Goal: Use online tool/utility: Use online tool/utility

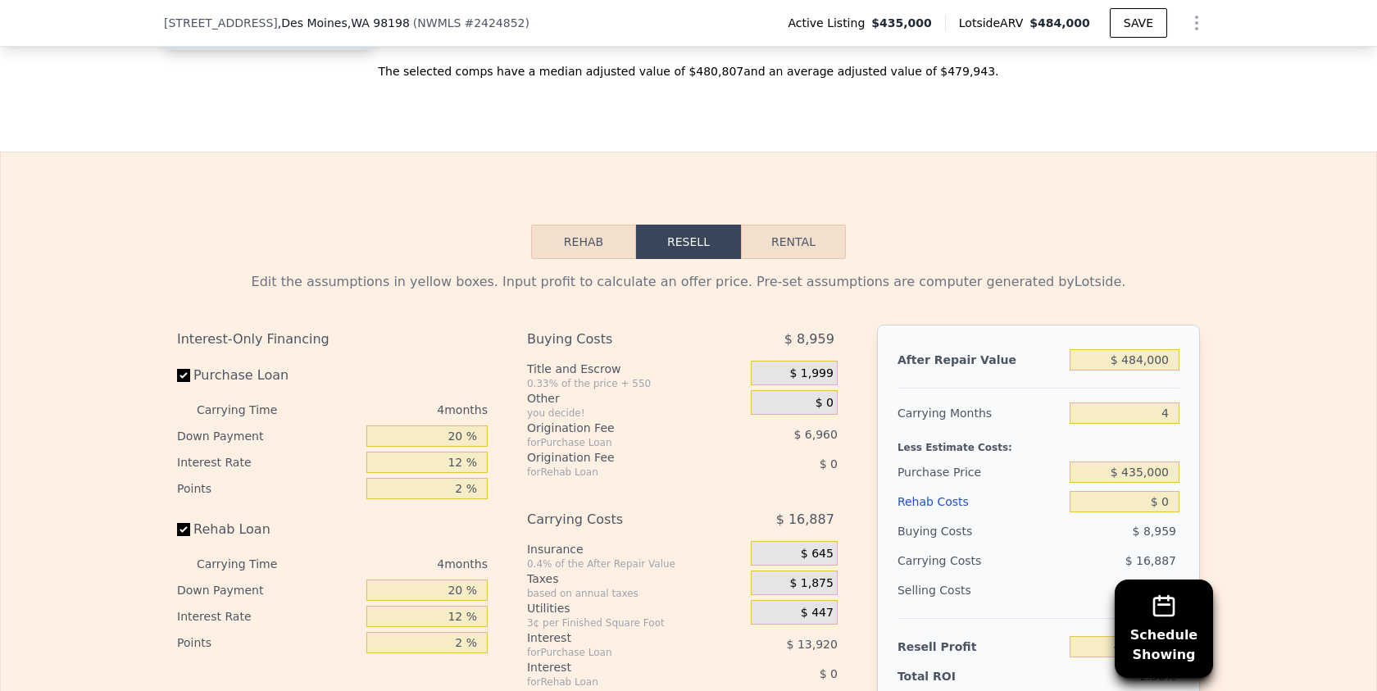
scroll to position [2197, 0]
click at [592, 233] on button "Rehab" at bounding box center [583, 240] width 105 height 34
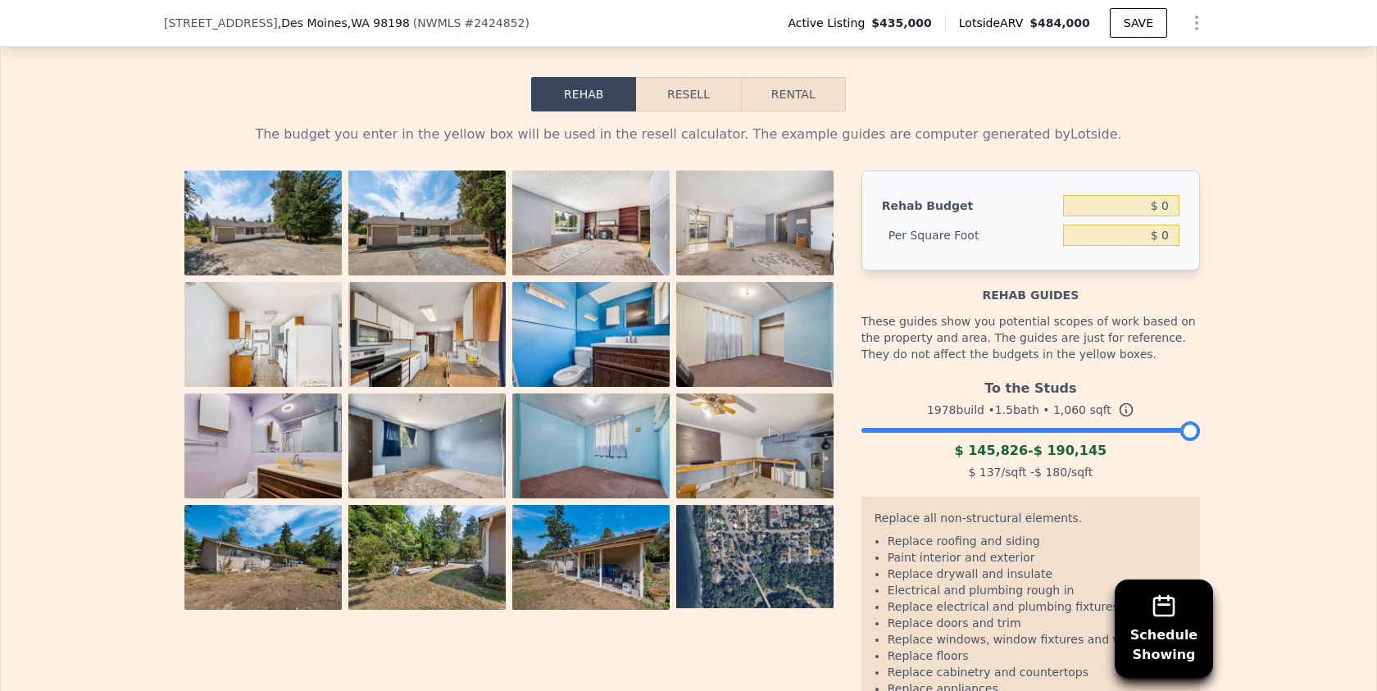
scroll to position [2342, 0]
click at [1164, 208] on input "$ 0" at bounding box center [1121, 206] width 116 height 21
type input "$ 0"
type input "$ 8"
type input "$ 50,000"
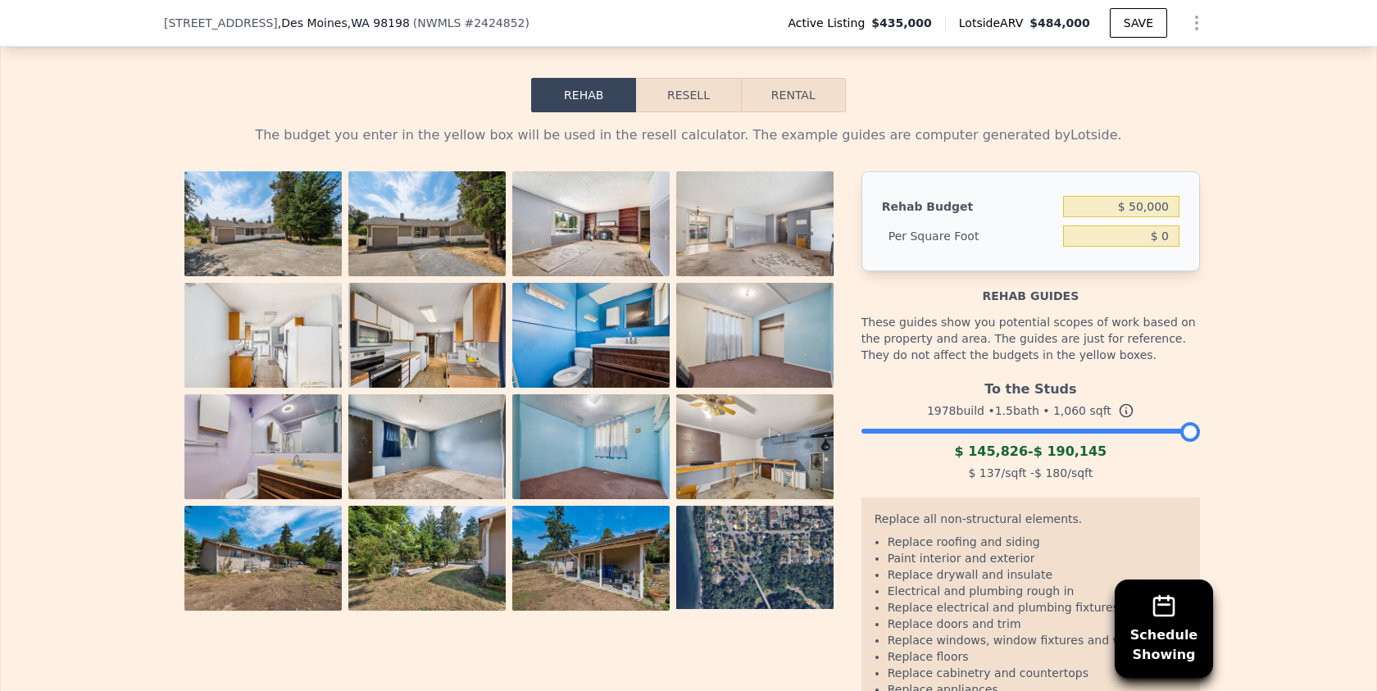
click at [1287, 235] on div "The budget you enter in the yellow box will be used in the resell calculator. T…" at bounding box center [688, 439] width 1375 height 654
type input "$ 47.17"
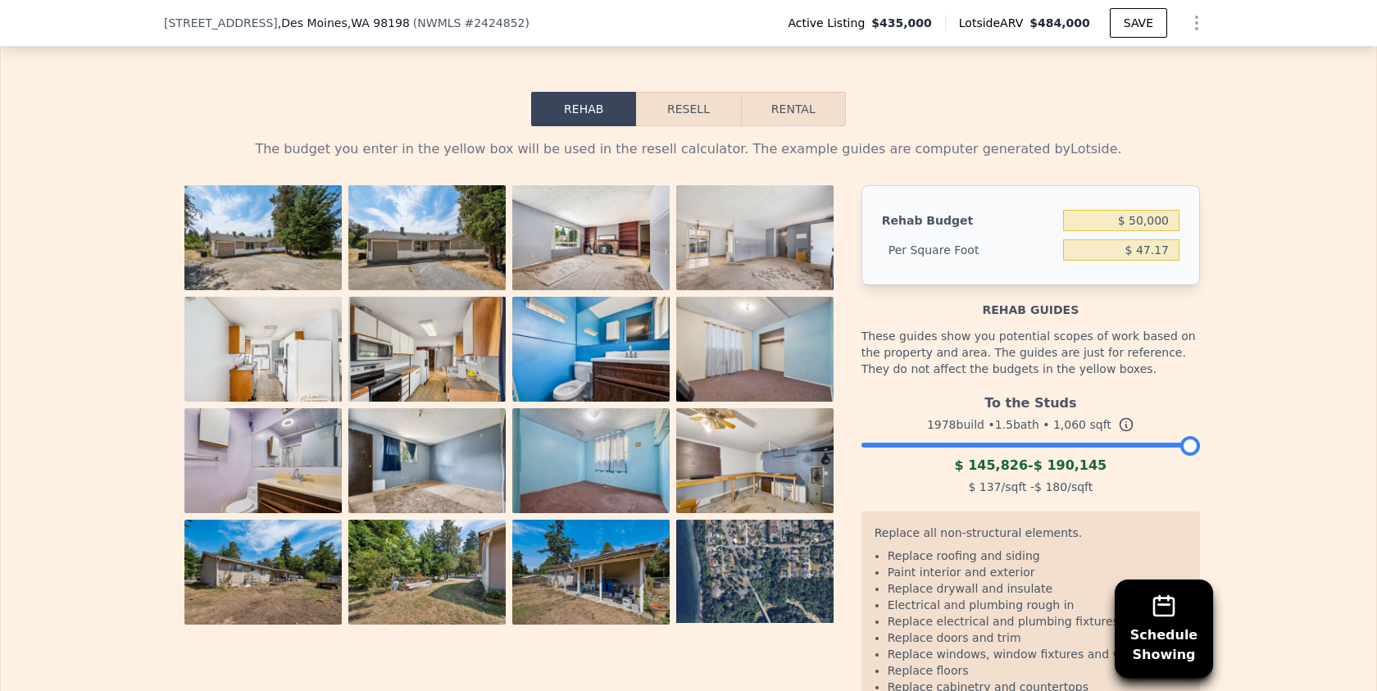
scroll to position [2211, 0]
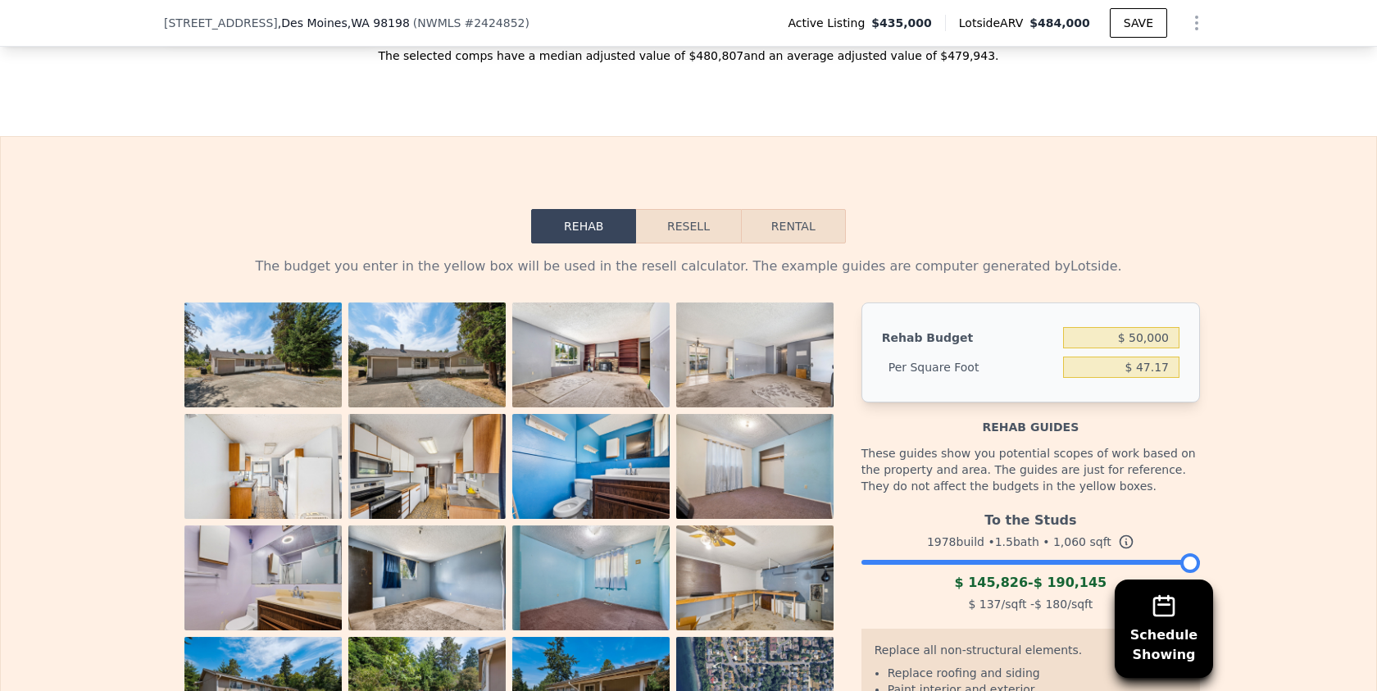
click at [772, 179] on div "Rehab Resell Rental The budget you enter in the yellow box will be used in the …" at bounding box center [688, 553] width 1377 height 834
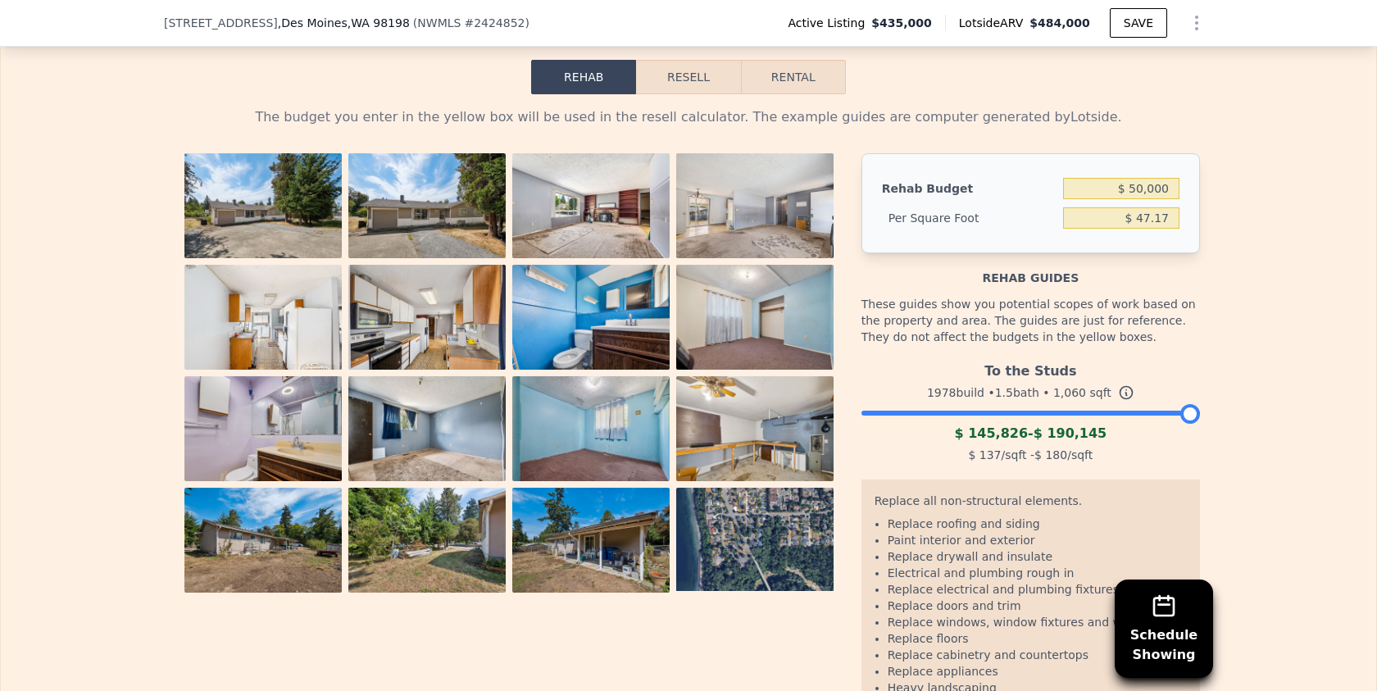
scroll to position [2363, 0]
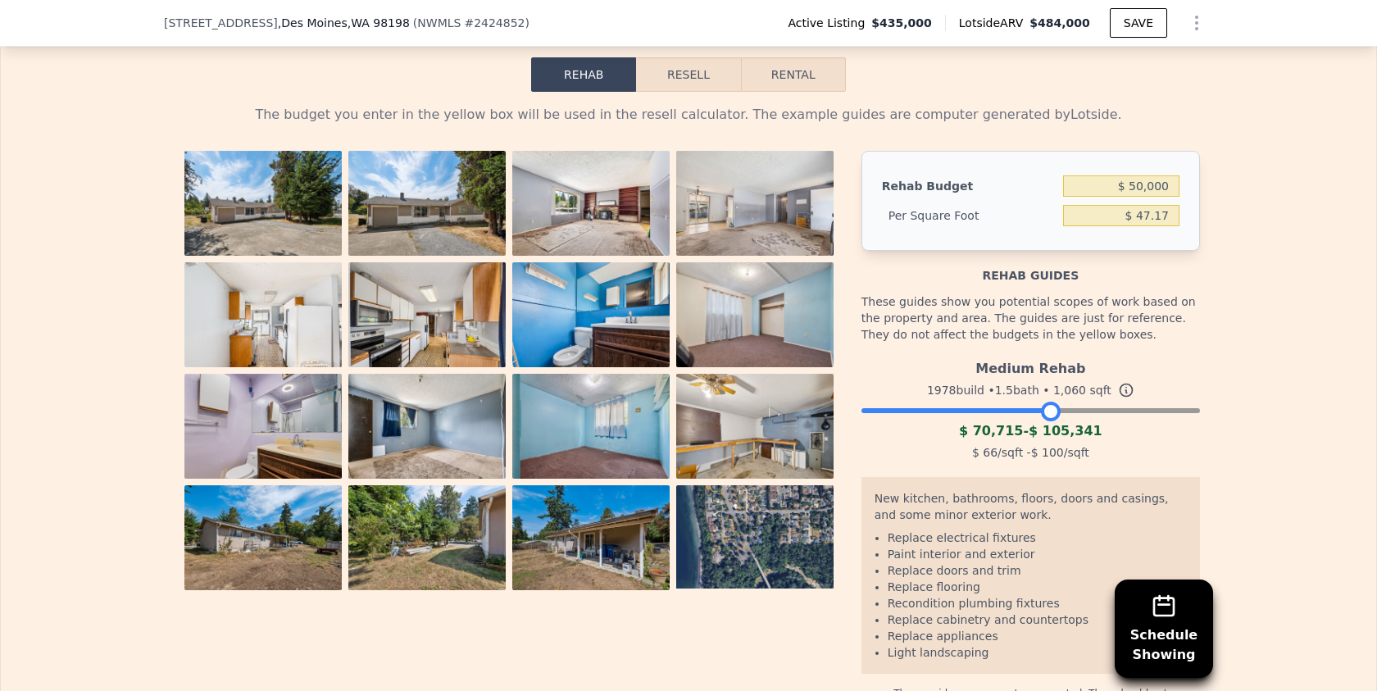
drag, startPoint x: 1191, startPoint y: 411, endPoint x: 1054, endPoint y: 438, distance: 139.7
click at [1054, 438] on div "Medium Rehab 1978 build • 1.5 bath • 1,060 sqft $ 70,715 - $ 105,341 $ 66 /sqft…" at bounding box center [1030, 407] width 338 height 111
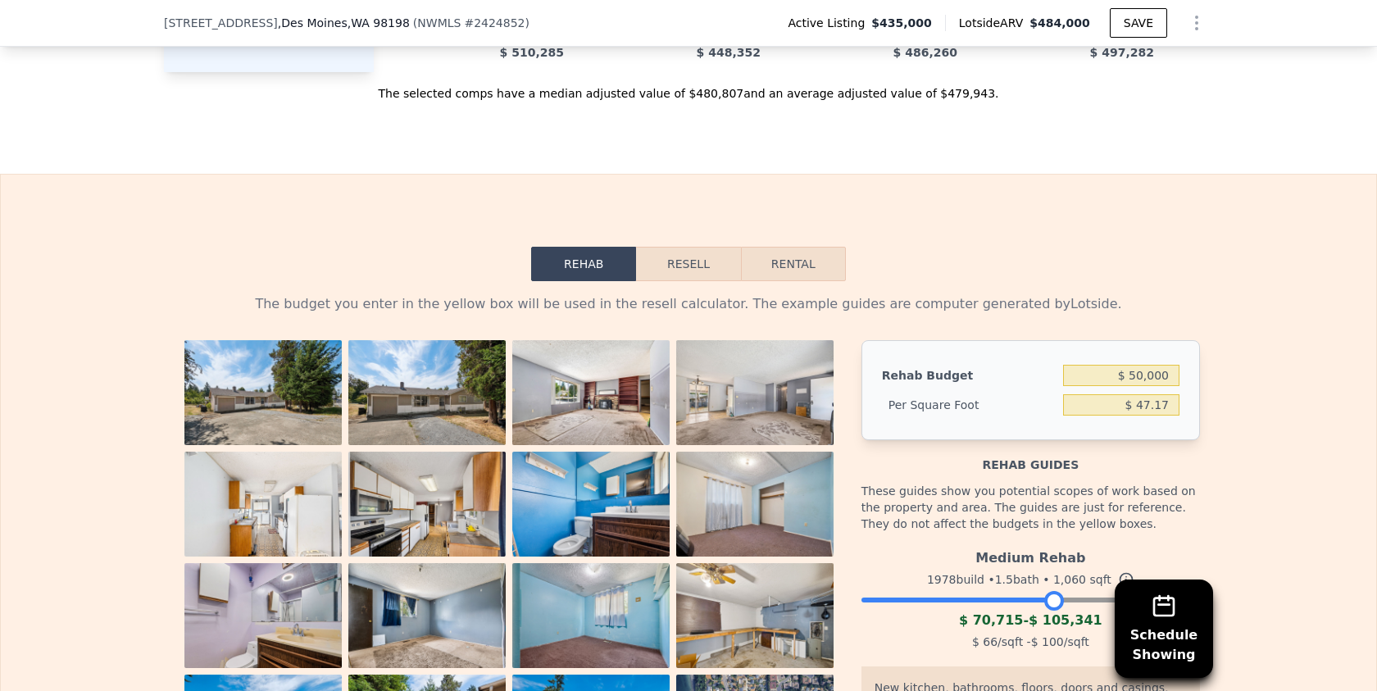
scroll to position [1789, 0]
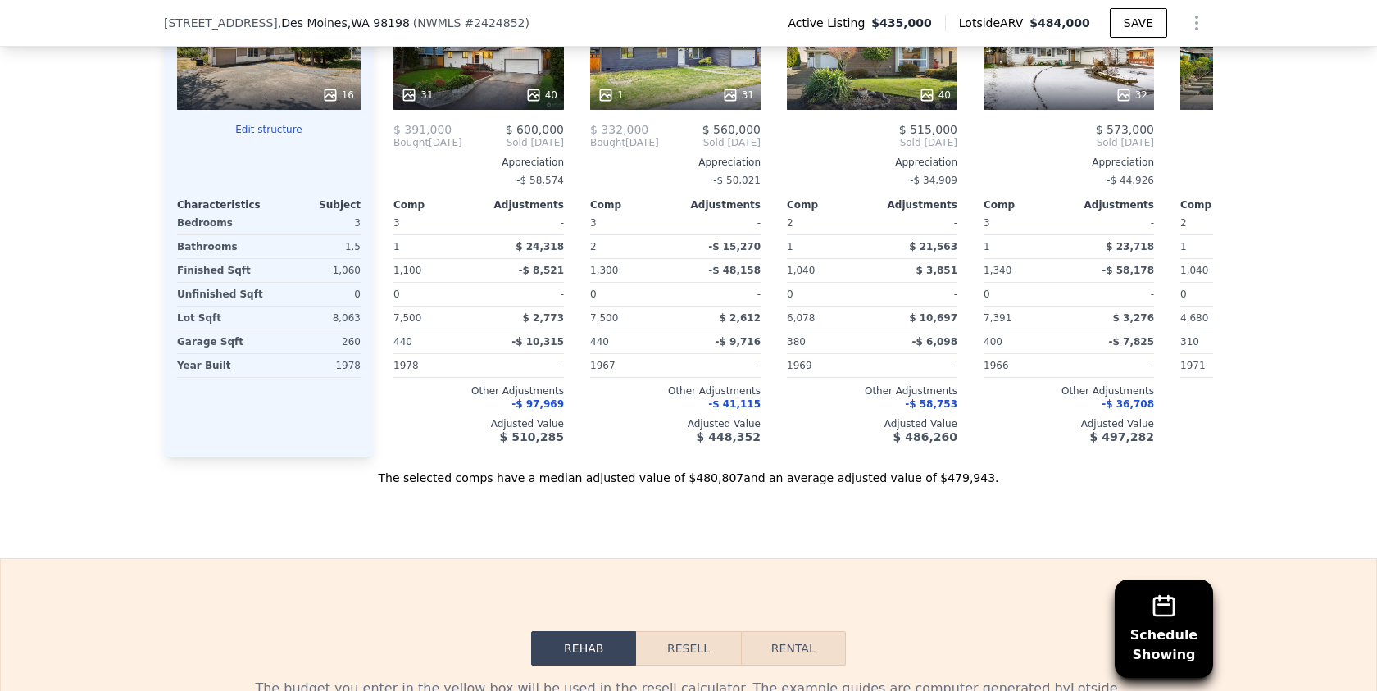
click at [692, 642] on button "Resell" at bounding box center [688, 648] width 104 height 34
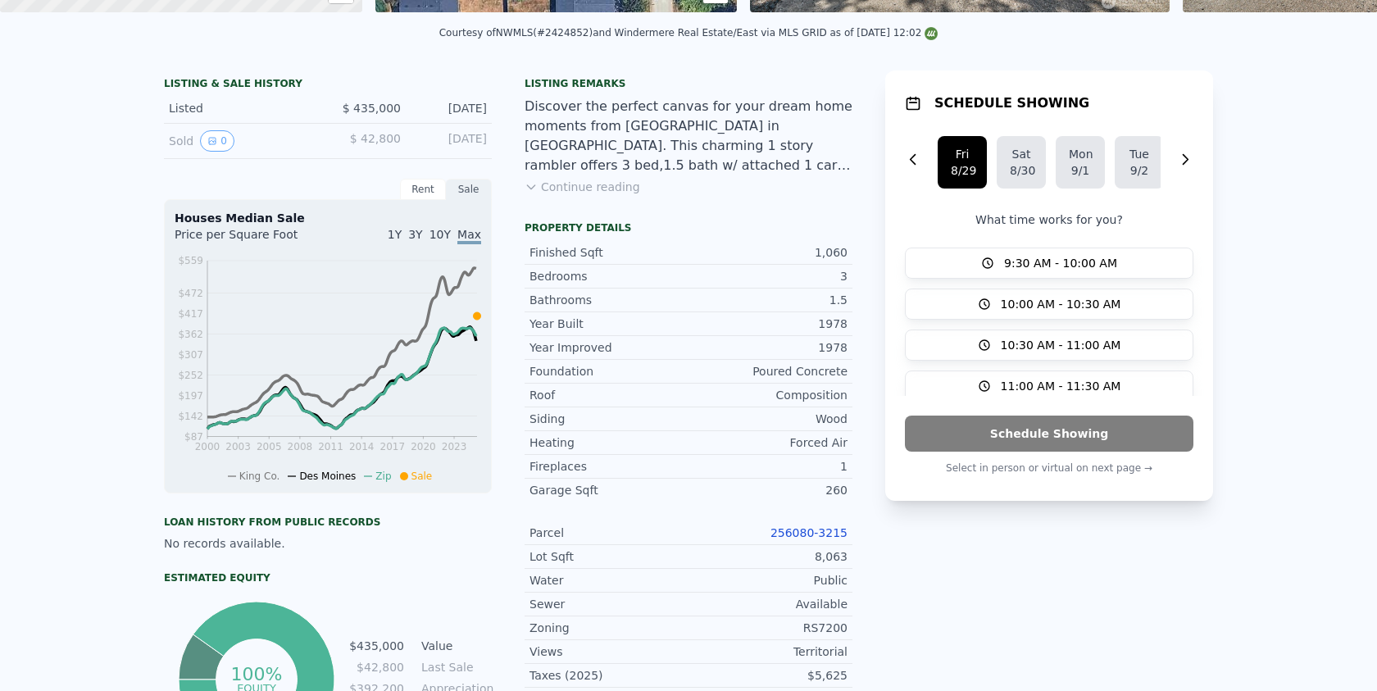
scroll to position [0, 0]
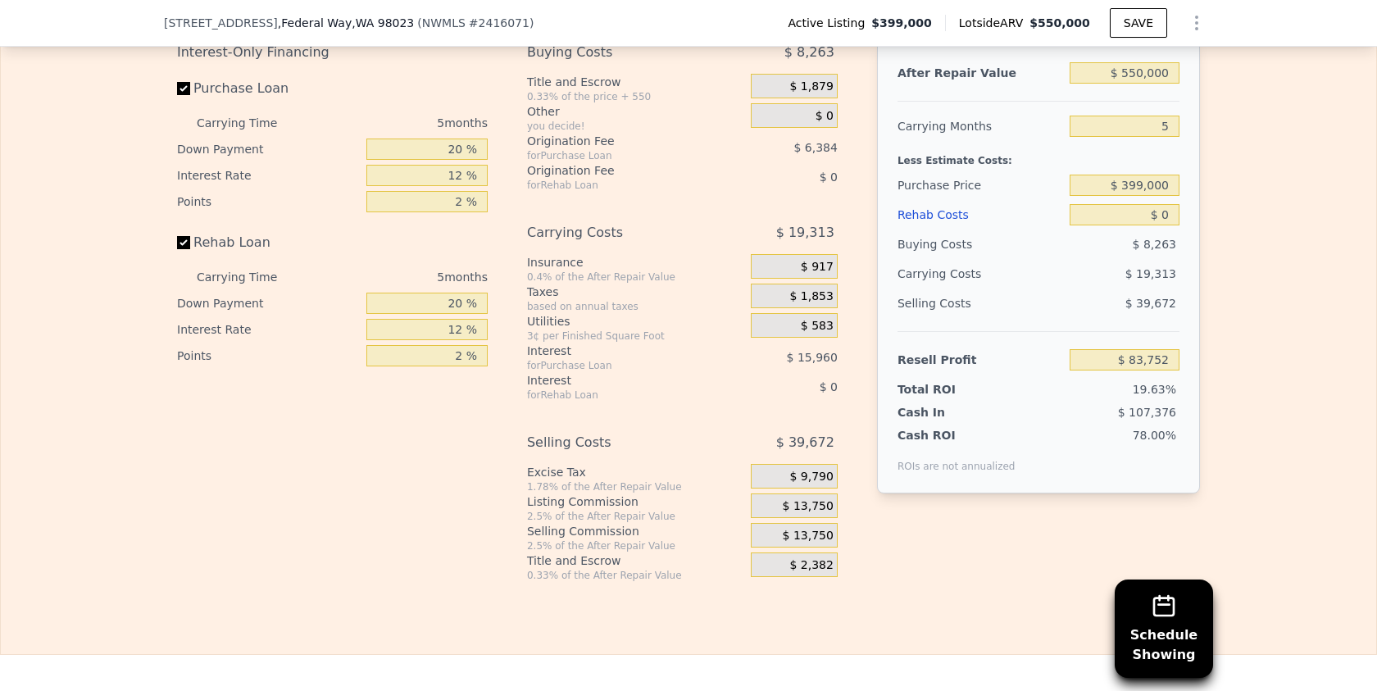
scroll to position [2631, 0]
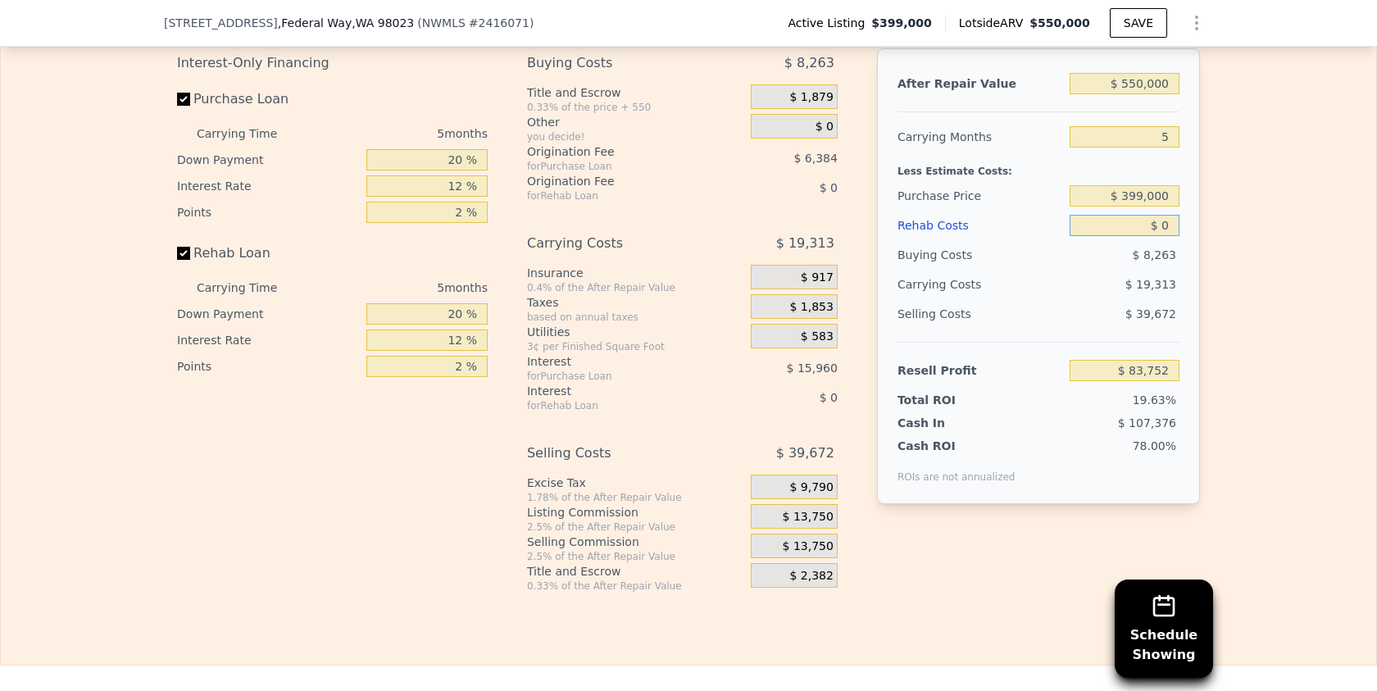
drag, startPoint x: 1151, startPoint y: 221, endPoint x: 1200, endPoint y: 225, distance: 48.5
click at [1200, 225] on div "Edit the assumptions in yellow boxes. Input profit to calculate an offer price.…" at bounding box center [688, 288] width 1049 height 610
type input "$ 500,000"
type input "-$ 444,248"
type input "$ 50,000"
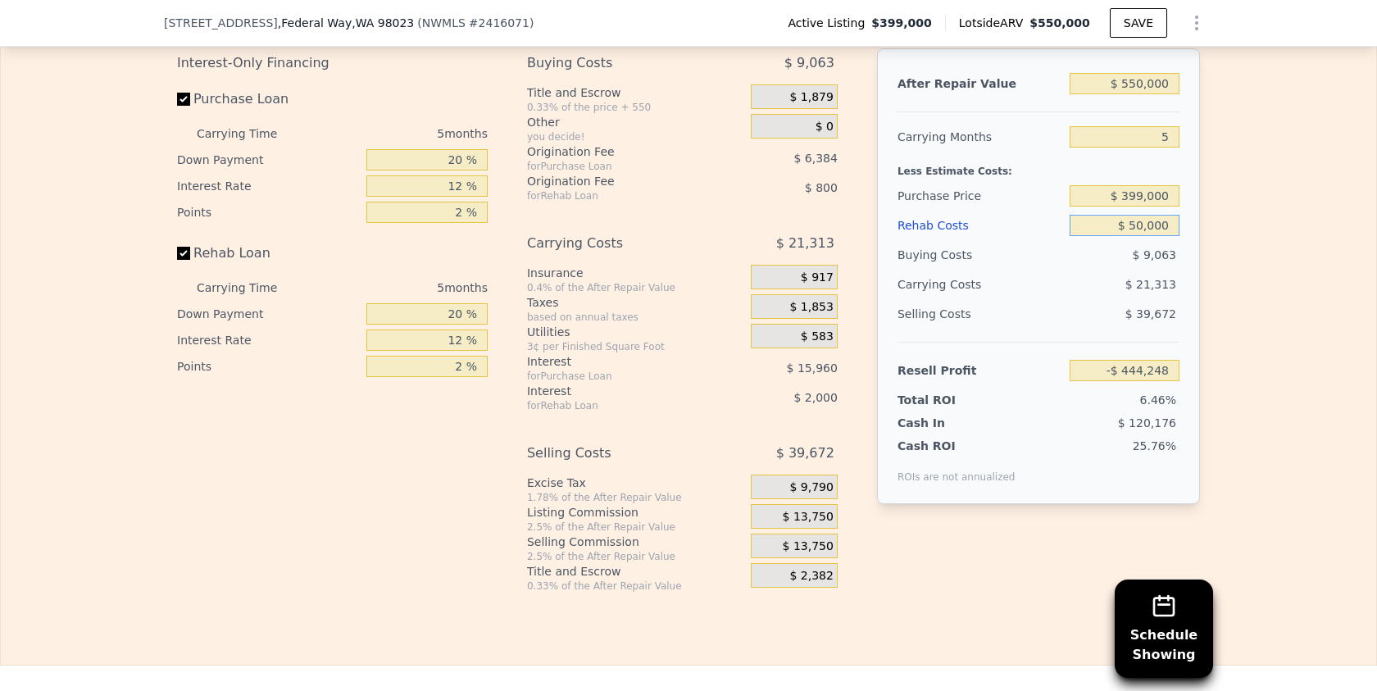
type input "$ 30,952"
type input "$ 5"
type input "$ 83,747"
type input "$ 7,005"
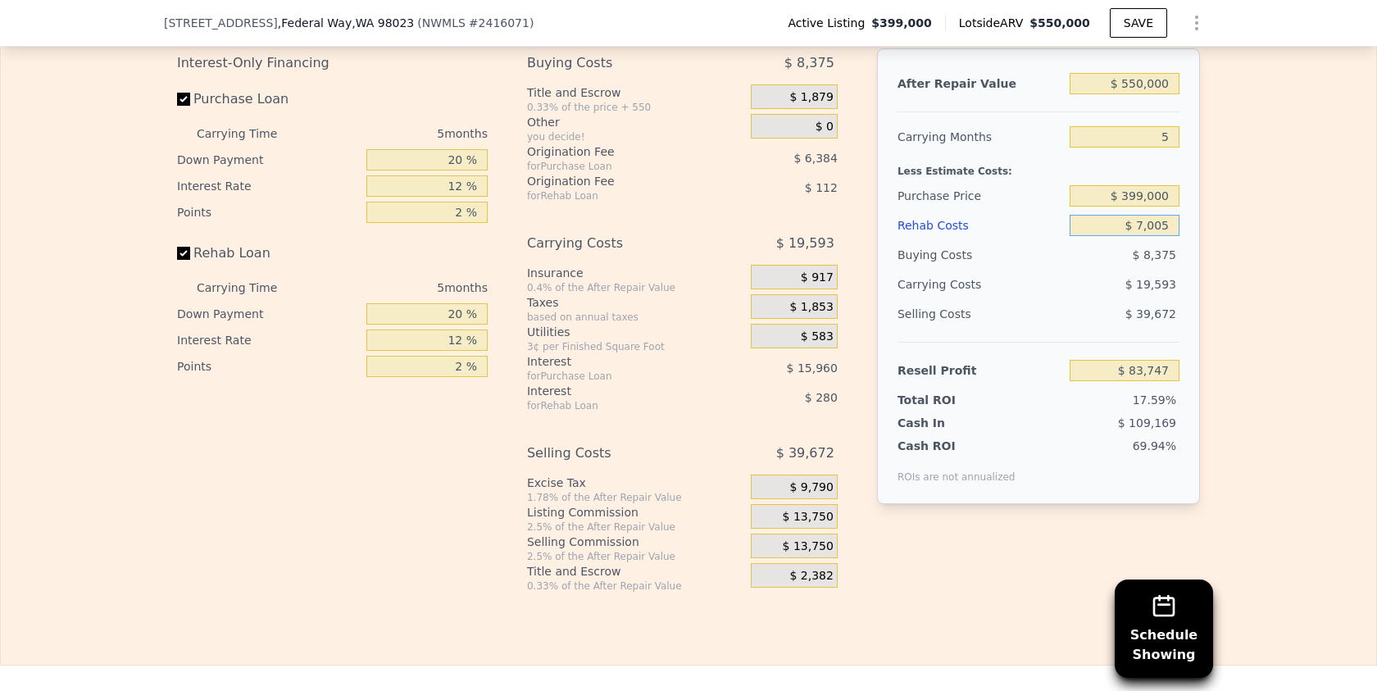
type input "$ 76,355"
type input "$ 7"
type input "$ 83,745"
type input "$ 80,007"
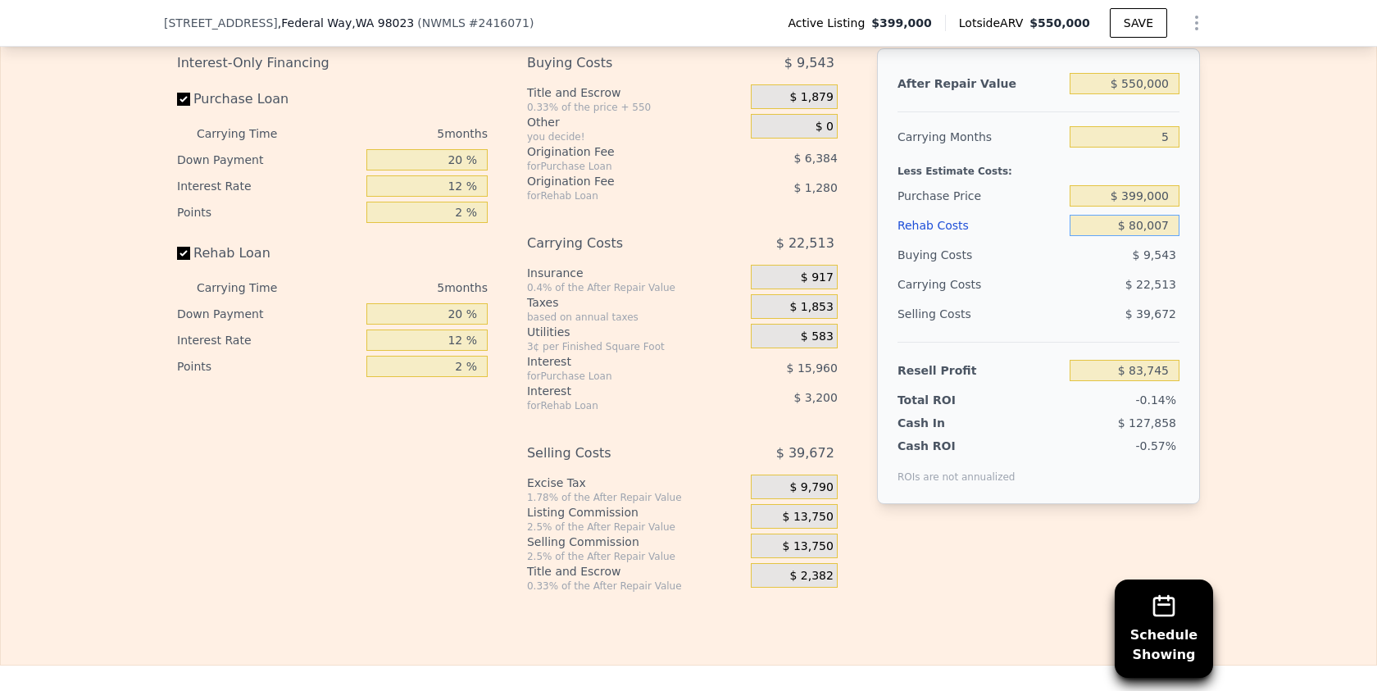
type input "-$ 735"
type input "$ 8,000"
type input "$ 75,304"
type input "$ 80,000"
type input "-$ 728"
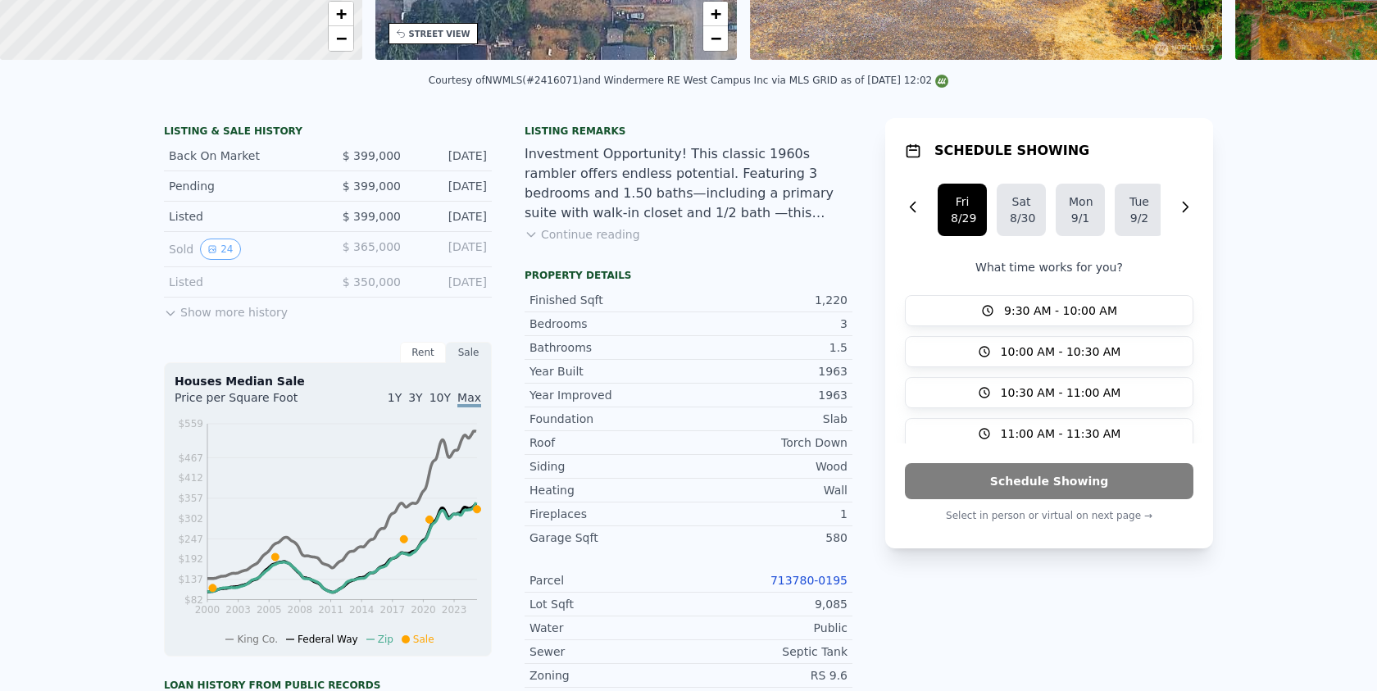
scroll to position [0, 0]
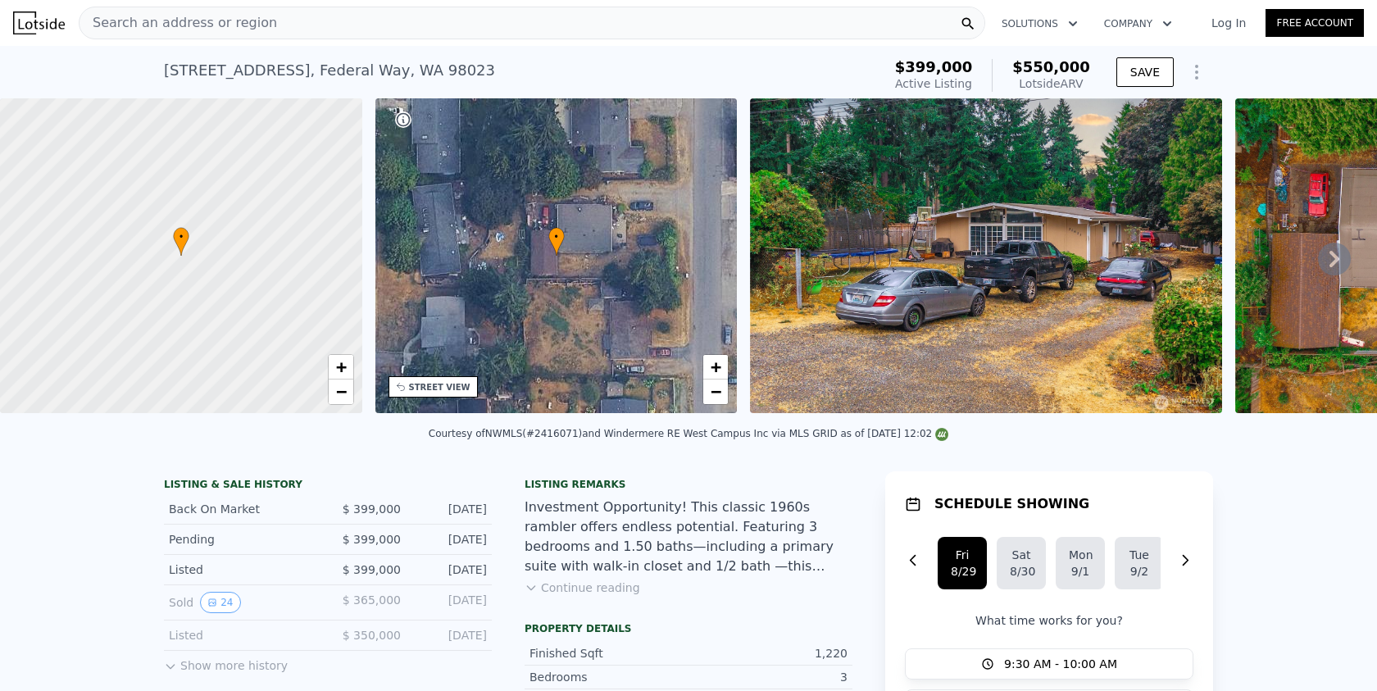
type input "$ 80,000"
